Goal: Transaction & Acquisition: Purchase product/service

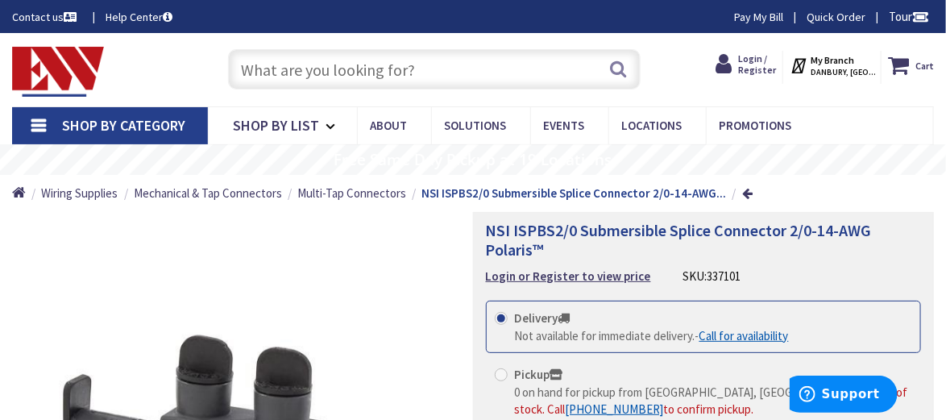
click at [387, 73] on input "text" at bounding box center [434, 69] width 412 height 40
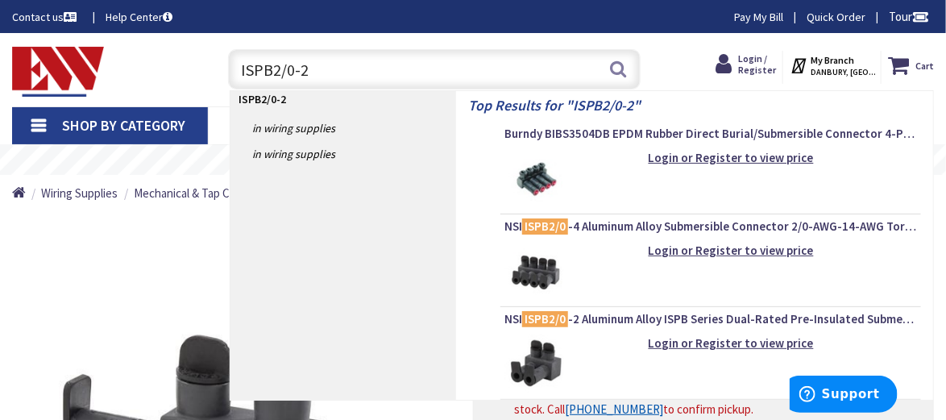
type input "ISPB2/0-2B"
